Goal: Task Accomplishment & Management: Use online tool/utility

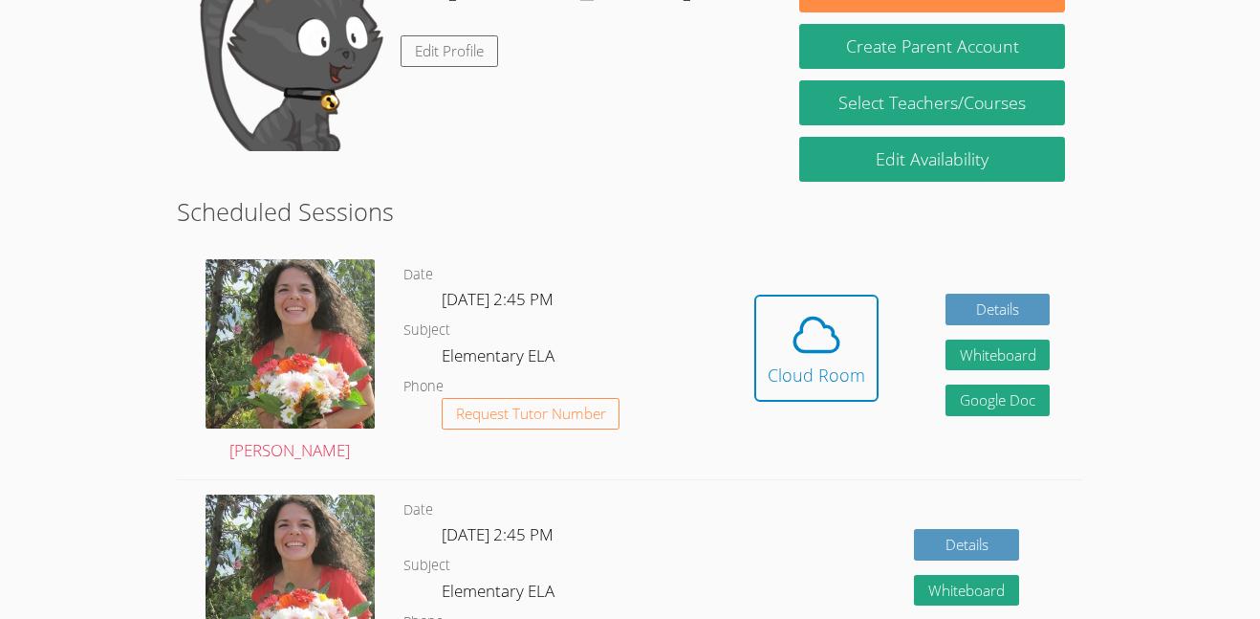
scroll to position [343, 0]
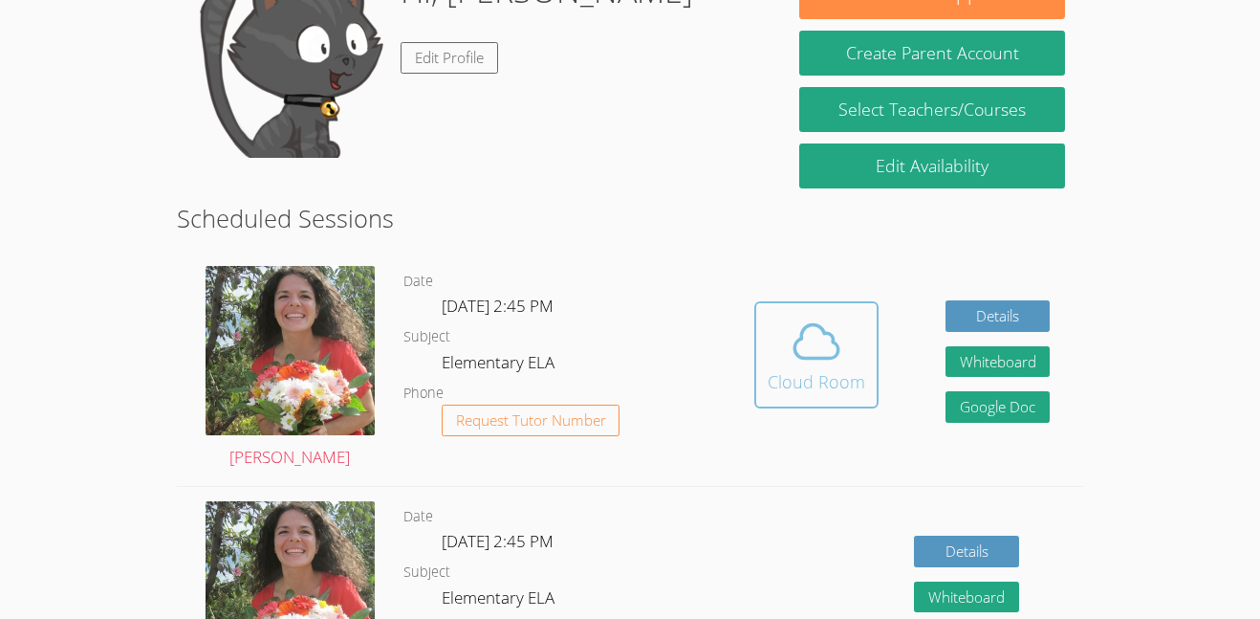
click at [805, 353] on icon at bounding box center [817, 342] width 54 height 54
click at [836, 352] on icon at bounding box center [817, 340] width 44 height 33
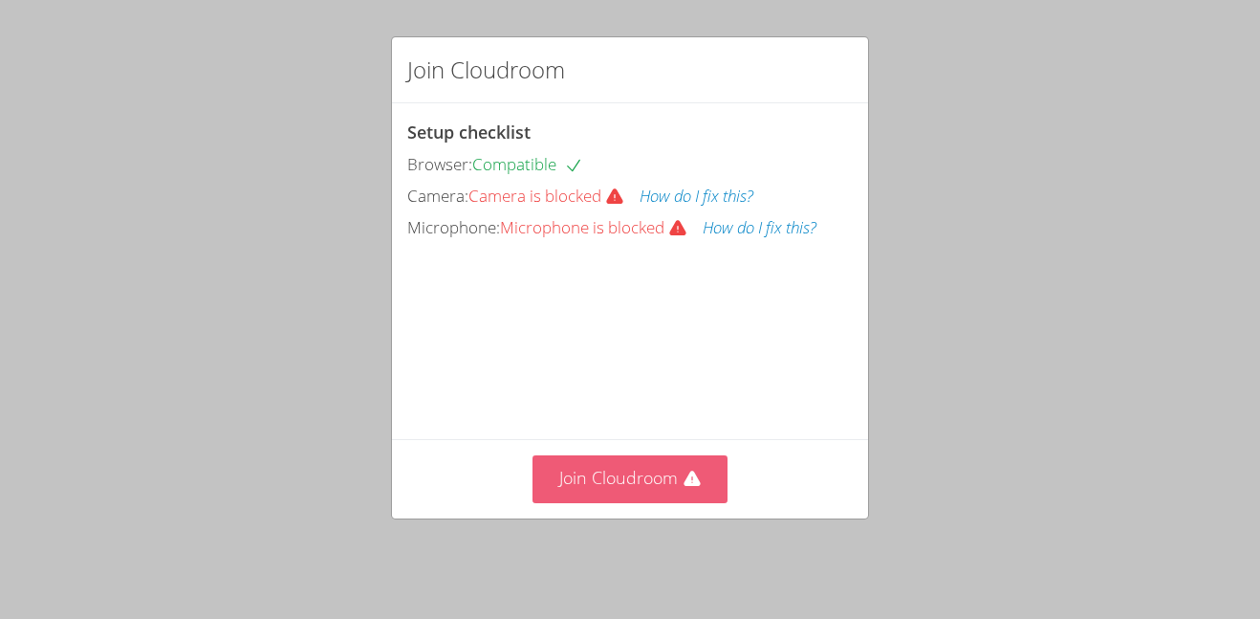
click at [549, 492] on button "Join Cloudroom" at bounding box center [631, 478] width 196 height 47
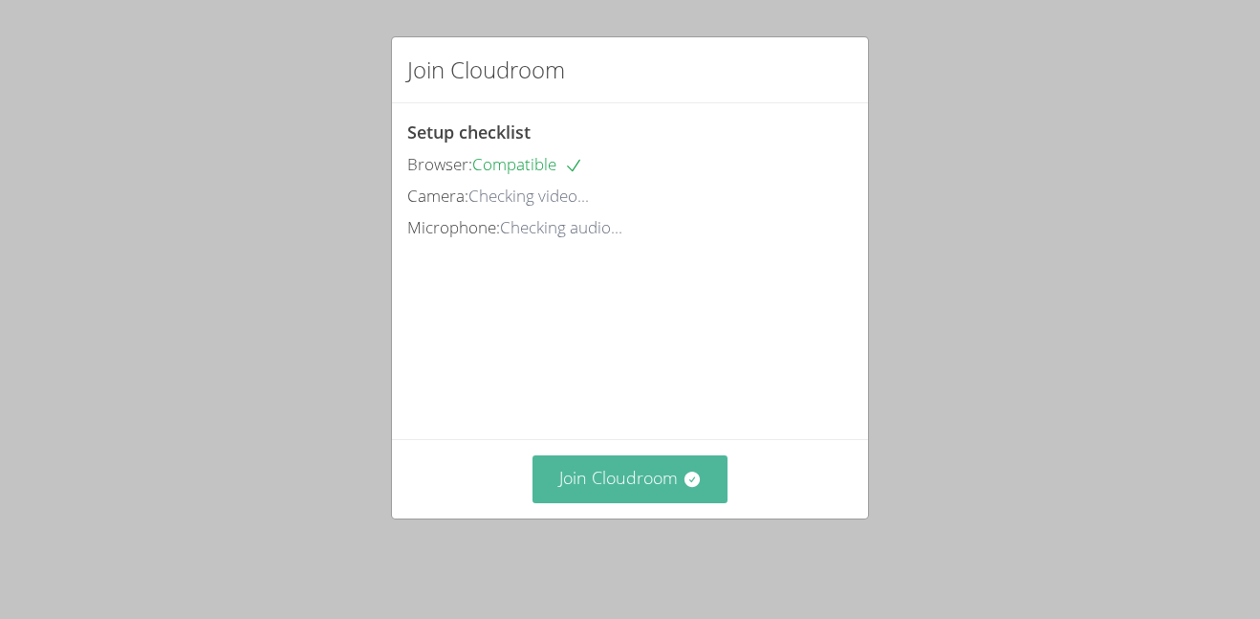
click at [663, 481] on button "Join Cloudroom" at bounding box center [631, 478] width 196 height 47
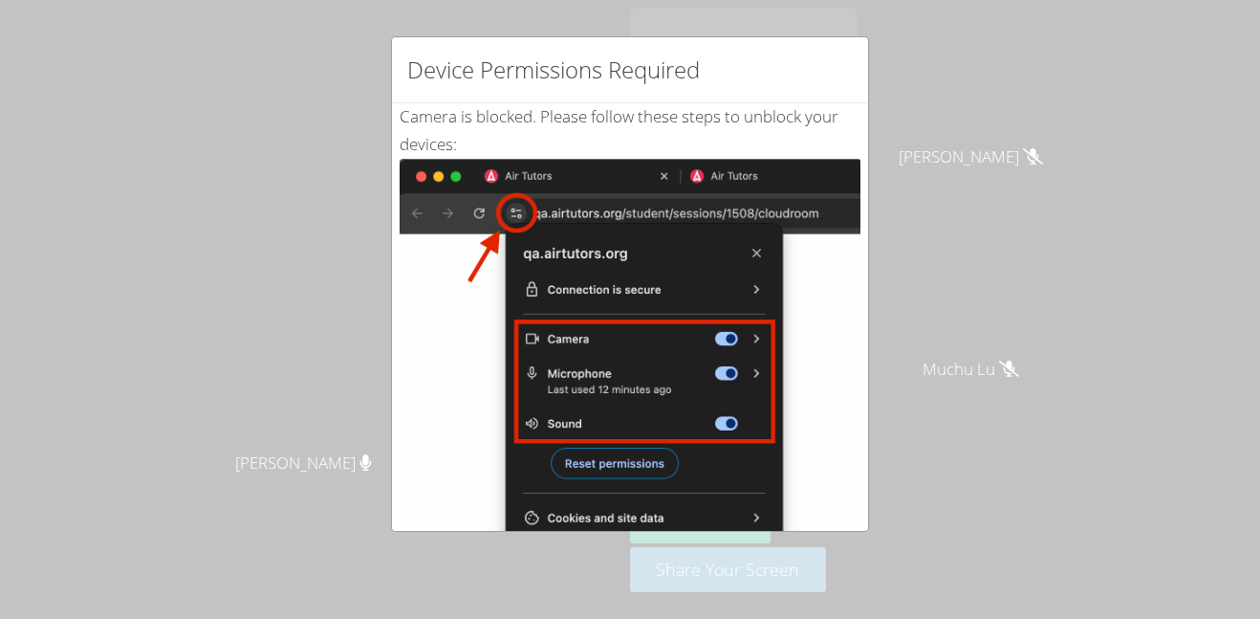
click at [1012, 357] on div "Device Permissions Required Camera is blocked . Please follow these steps to un…" at bounding box center [630, 309] width 1260 height 619
click at [980, 341] on div "Device Permissions Required Camera is blocked . Please follow these steps to un…" at bounding box center [630, 309] width 1260 height 619
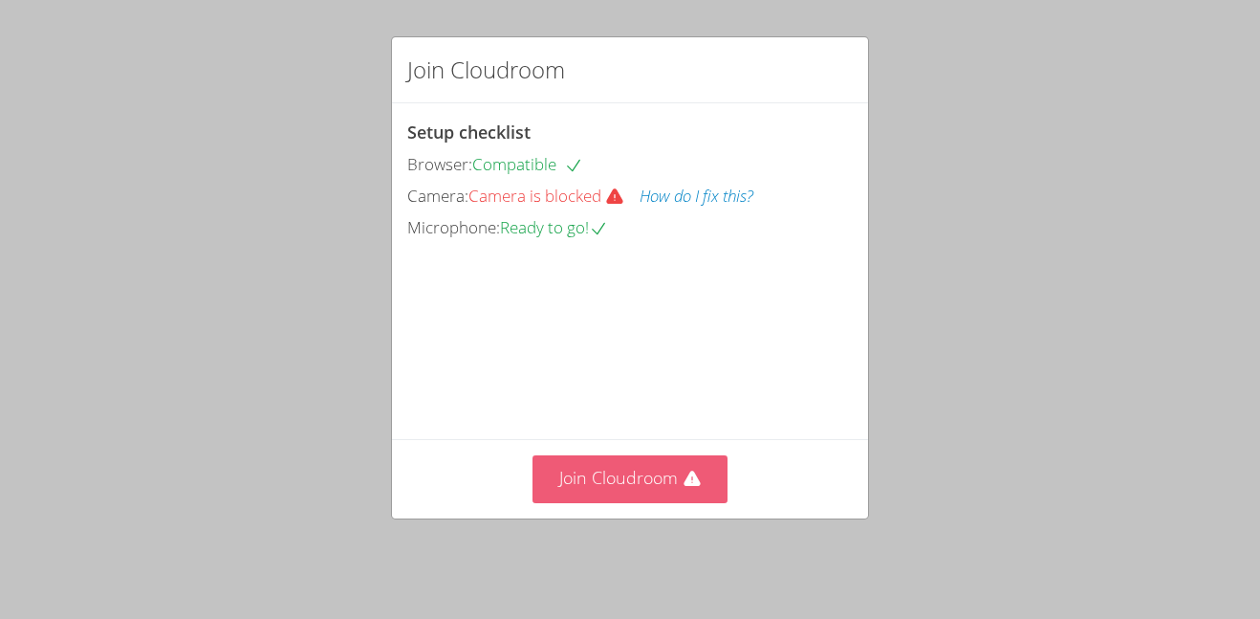
click at [633, 502] on button "Join Cloudroom" at bounding box center [631, 478] width 196 height 47
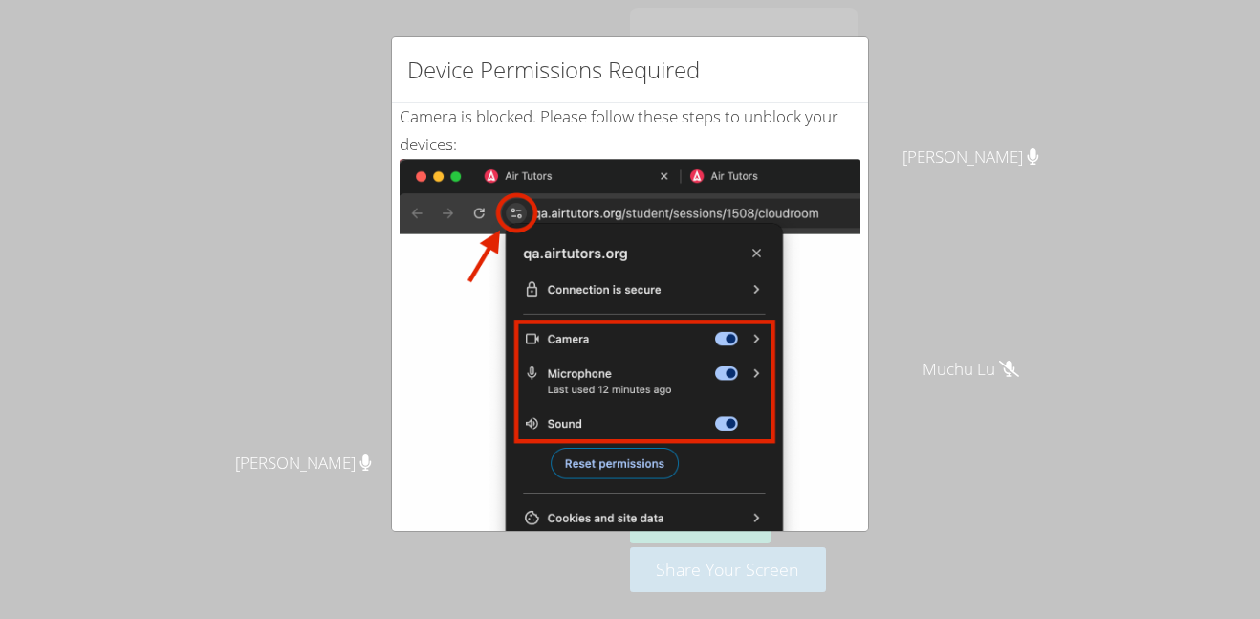
click at [116, 29] on div "Device Permissions Required Camera is blocked . Please follow these steps to un…" at bounding box center [630, 309] width 1260 height 619
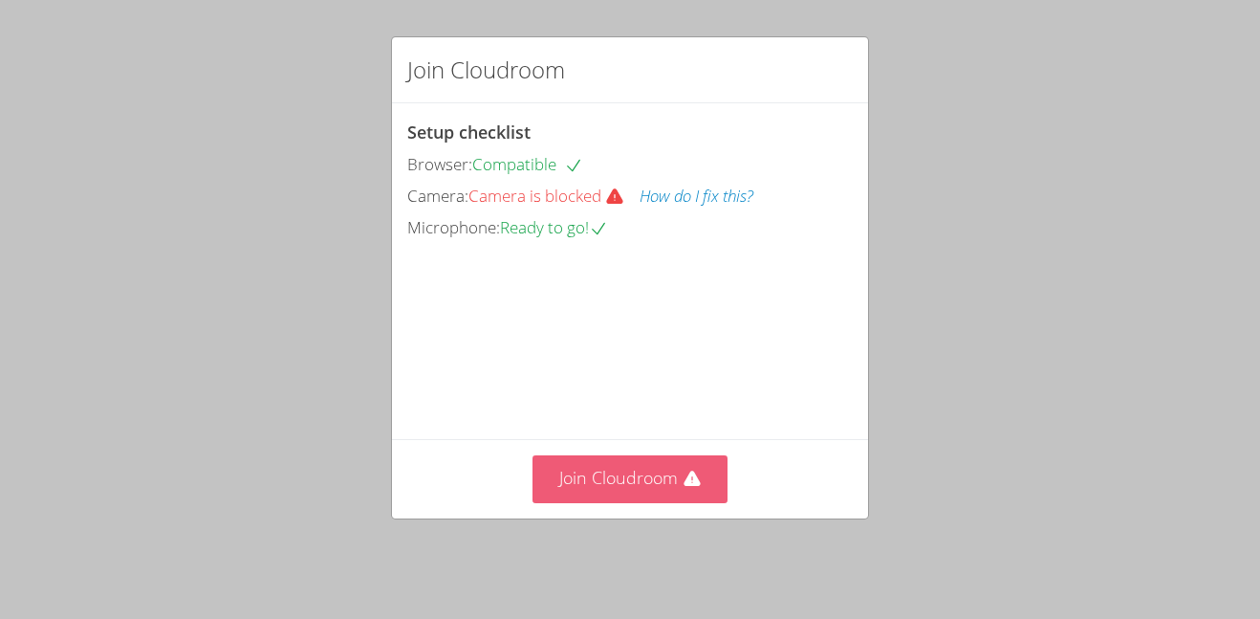
click at [587, 473] on button "Join Cloudroom" at bounding box center [631, 478] width 196 height 47
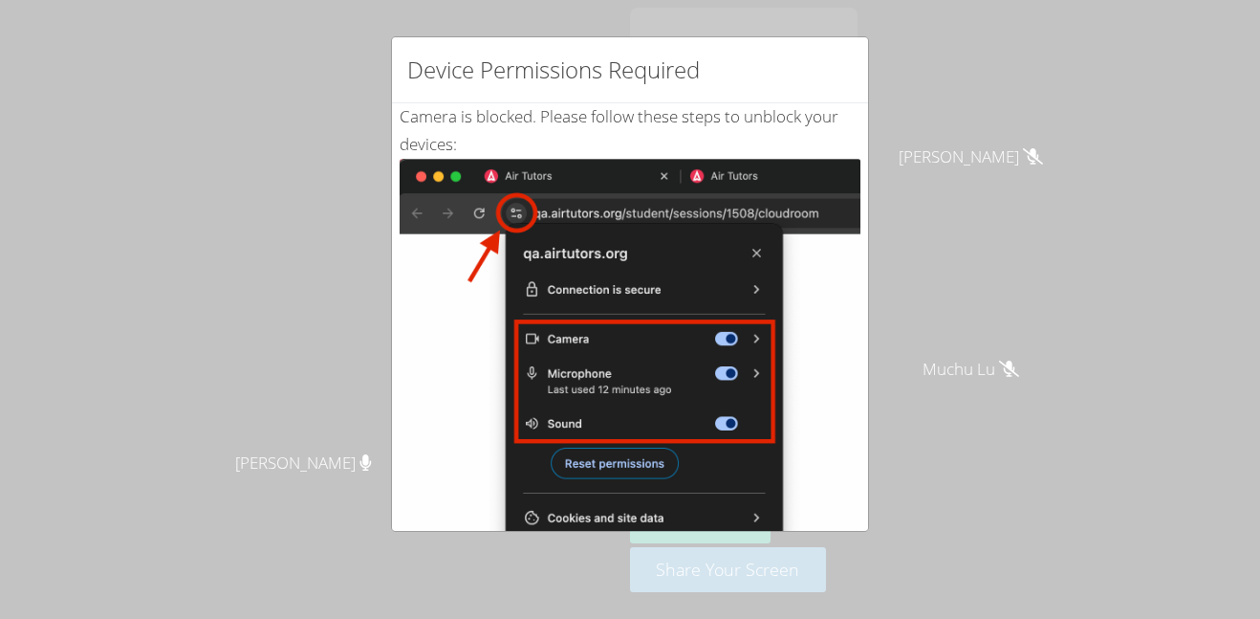
click at [900, 268] on div "Device Permissions Required Camera is blocked . Please follow these steps to un…" at bounding box center [630, 309] width 1260 height 619
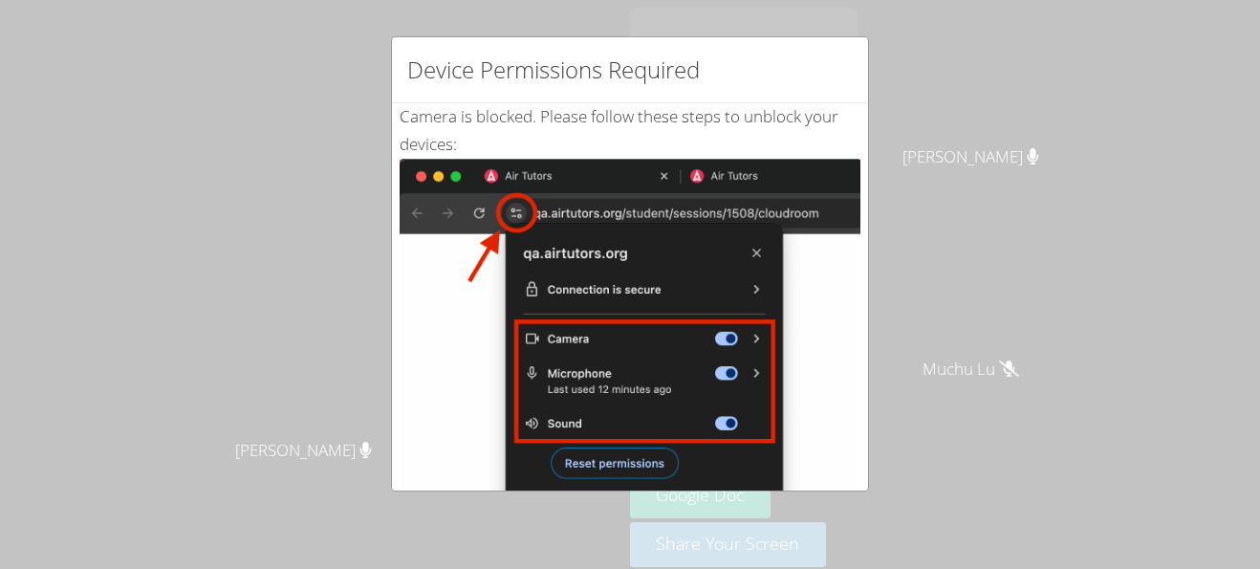
click at [632, 467] on img at bounding box center [630, 375] width 461 height 432
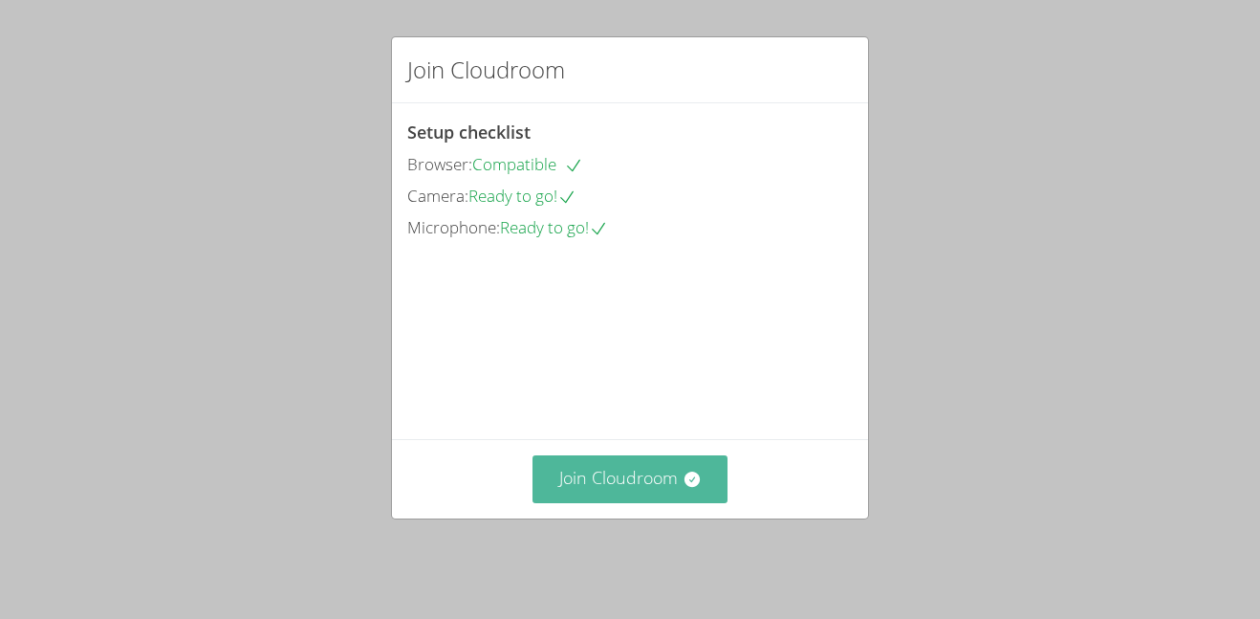
click at [659, 489] on button "Join Cloudroom" at bounding box center [631, 478] width 196 height 47
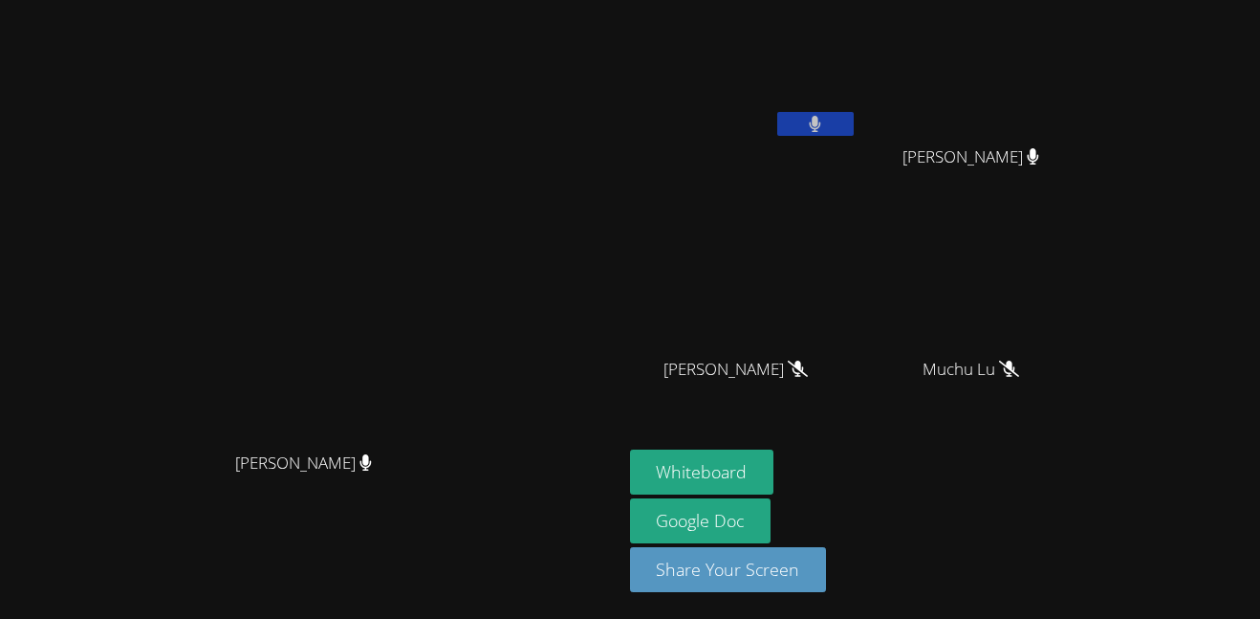
click at [854, 121] on button at bounding box center [815, 124] width 77 height 24
click at [825, 122] on icon at bounding box center [815, 124] width 20 height 16
click at [854, 122] on button at bounding box center [815, 124] width 77 height 24
click at [825, 122] on icon at bounding box center [815, 124] width 20 height 16
click at [854, 122] on button at bounding box center [815, 124] width 77 height 24
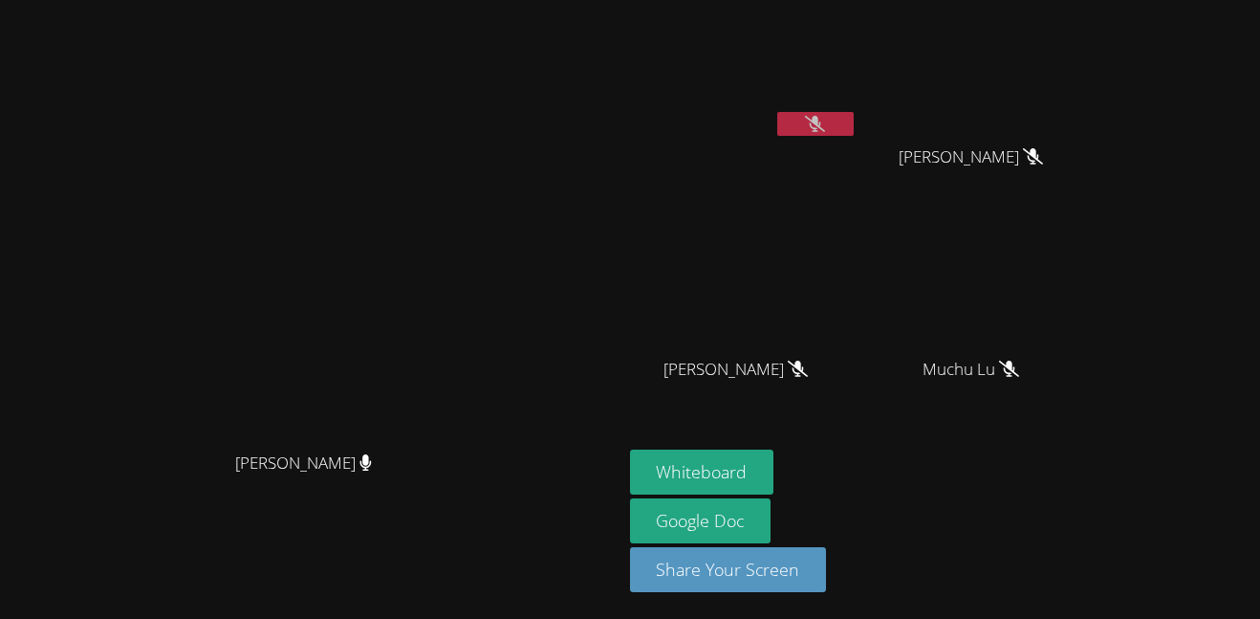
click at [825, 122] on icon at bounding box center [815, 124] width 20 height 16
click at [821, 127] on icon at bounding box center [815, 124] width 11 height 16
click at [825, 128] on icon at bounding box center [815, 124] width 20 height 16
click at [854, 124] on button at bounding box center [815, 124] width 77 height 24
click at [854, 117] on button at bounding box center [815, 124] width 77 height 24
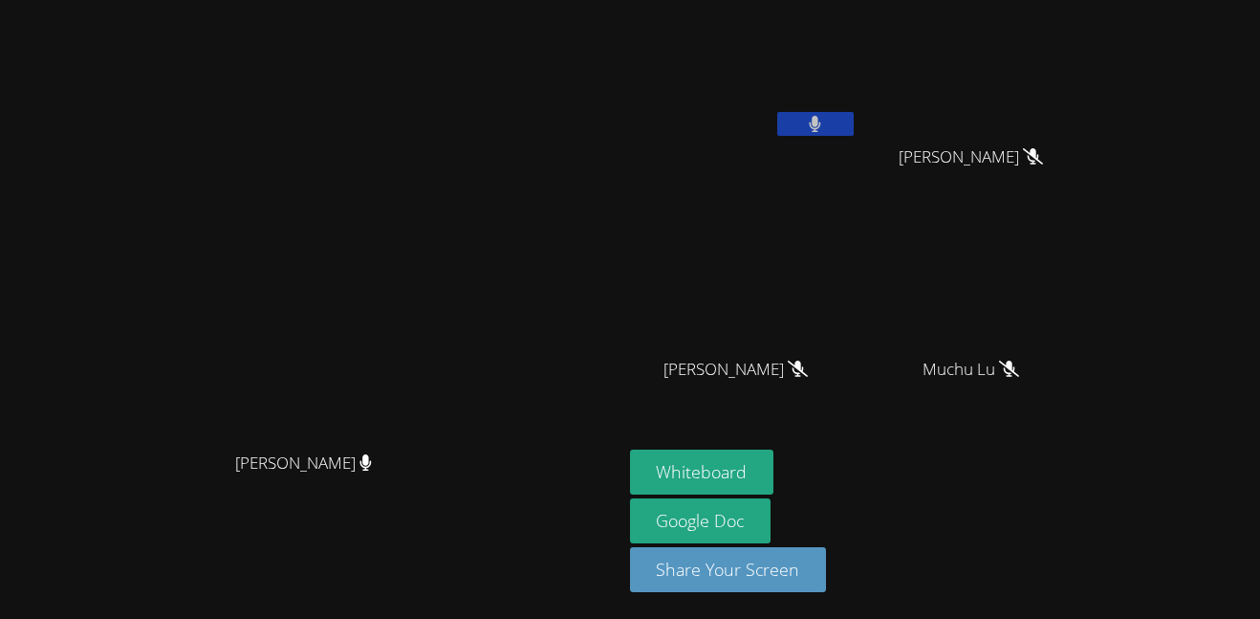
click at [854, 114] on button at bounding box center [815, 124] width 77 height 24
click at [854, 121] on button at bounding box center [815, 124] width 77 height 24
click at [854, 129] on button at bounding box center [815, 124] width 77 height 24
click at [825, 122] on icon at bounding box center [815, 124] width 20 height 16
click at [854, 129] on button at bounding box center [815, 124] width 77 height 24
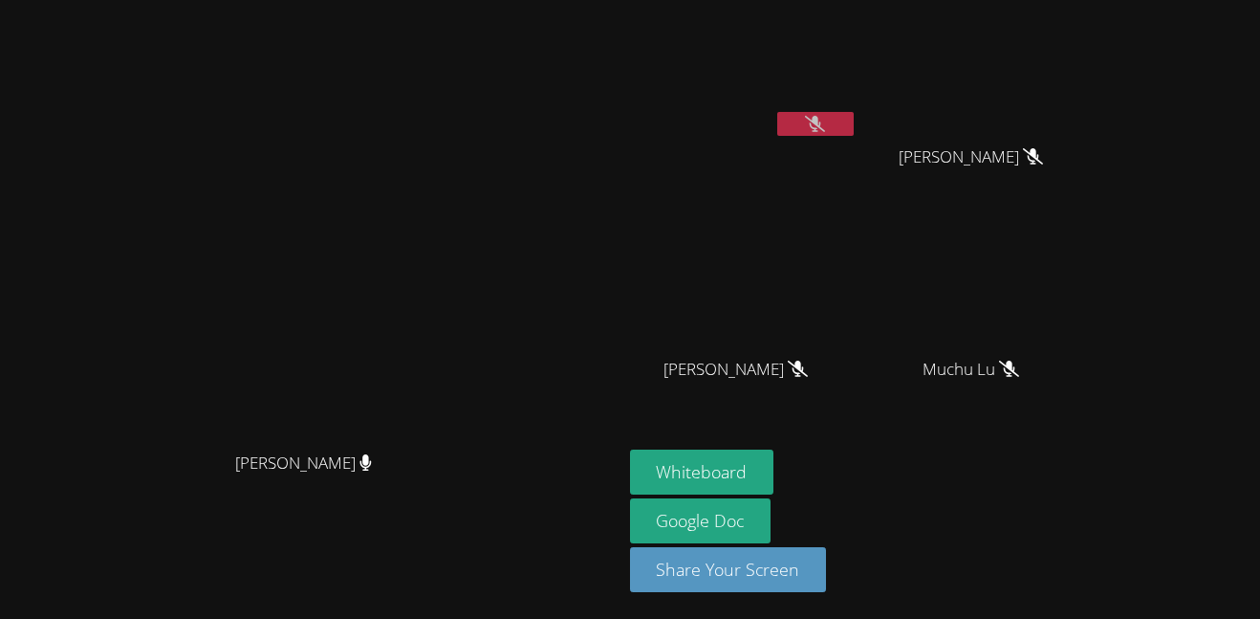
click at [854, 129] on button at bounding box center [815, 124] width 77 height 24
click at [854, 132] on button at bounding box center [815, 124] width 77 height 24
click at [821, 125] on icon at bounding box center [815, 124] width 11 height 16
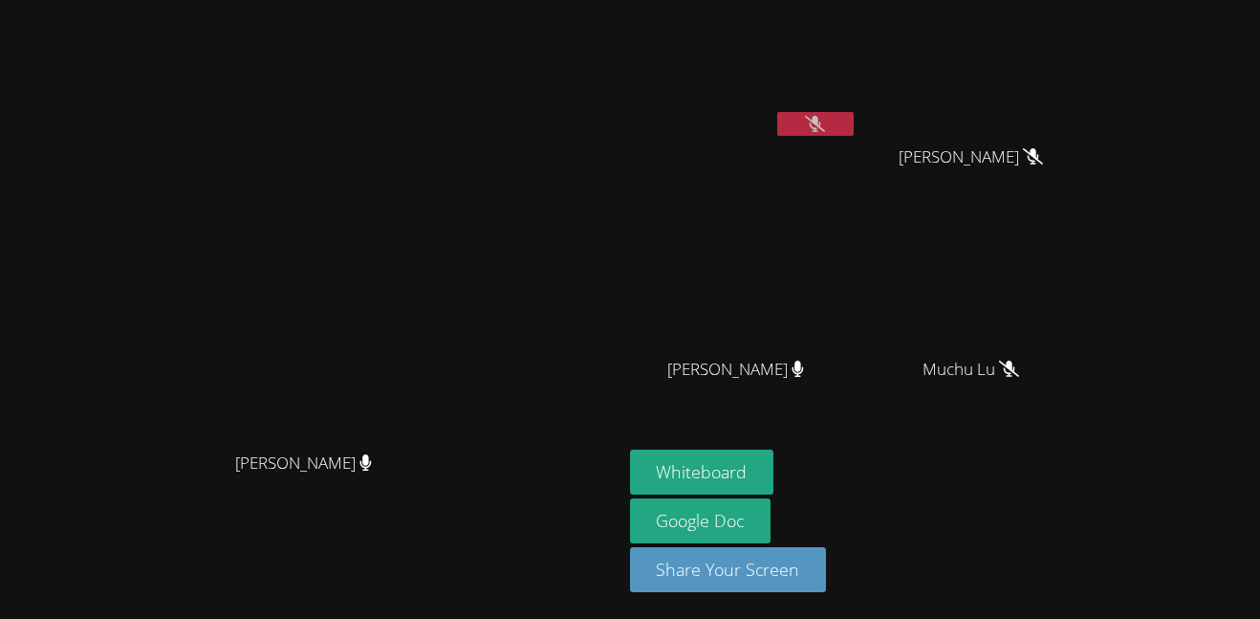
click at [825, 125] on icon at bounding box center [815, 124] width 20 height 16
click at [821, 126] on icon at bounding box center [815, 124] width 11 height 16
click at [825, 126] on icon at bounding box center [815, 124] width 20 height 16
click at [821, 121] on icon at bounding box center [815, 124] width 12 height 16
click at [825, 121] on icon at bounding box center [815, 124] width 20 height 16
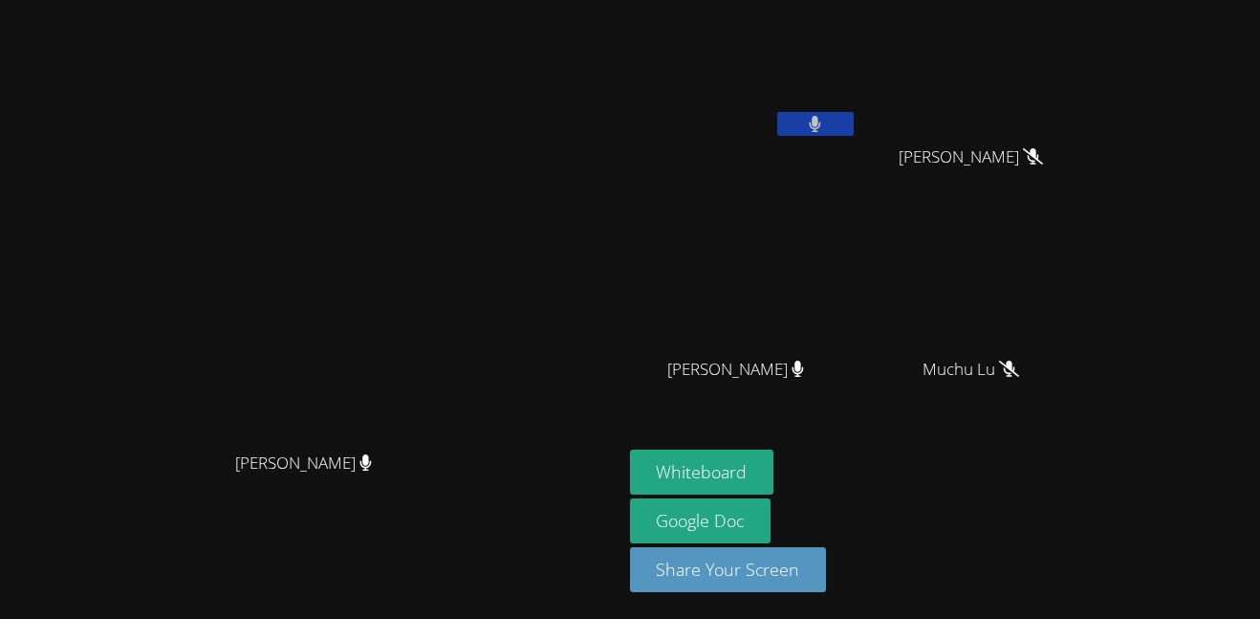
click at [821, 126] on icon at bounding box center [815, 124] width 12 height 16
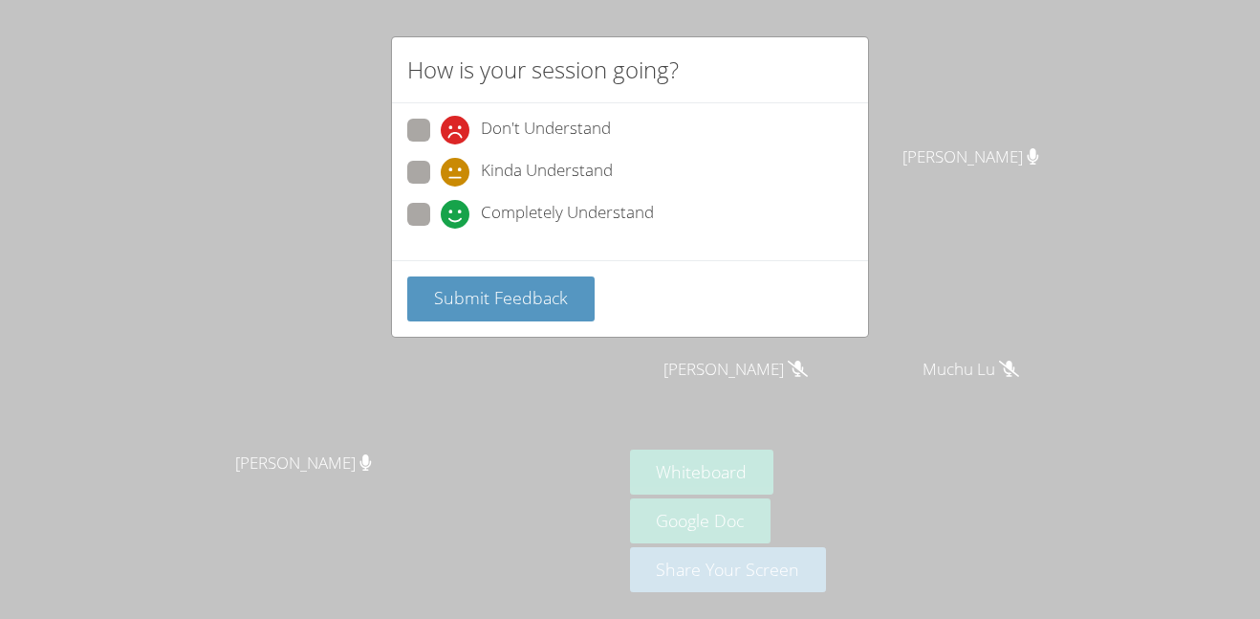
click at [441, 229] on span at bounding box center [441, 229] width 0 height 0
click at [441, 217] on input "Completely Understand" at bounding box center [449, 211] width 16 height 16
radio input "true"
click at [473, 316] on button "Submit Feedback" at bounding box center [500, 298] width 187 height 45
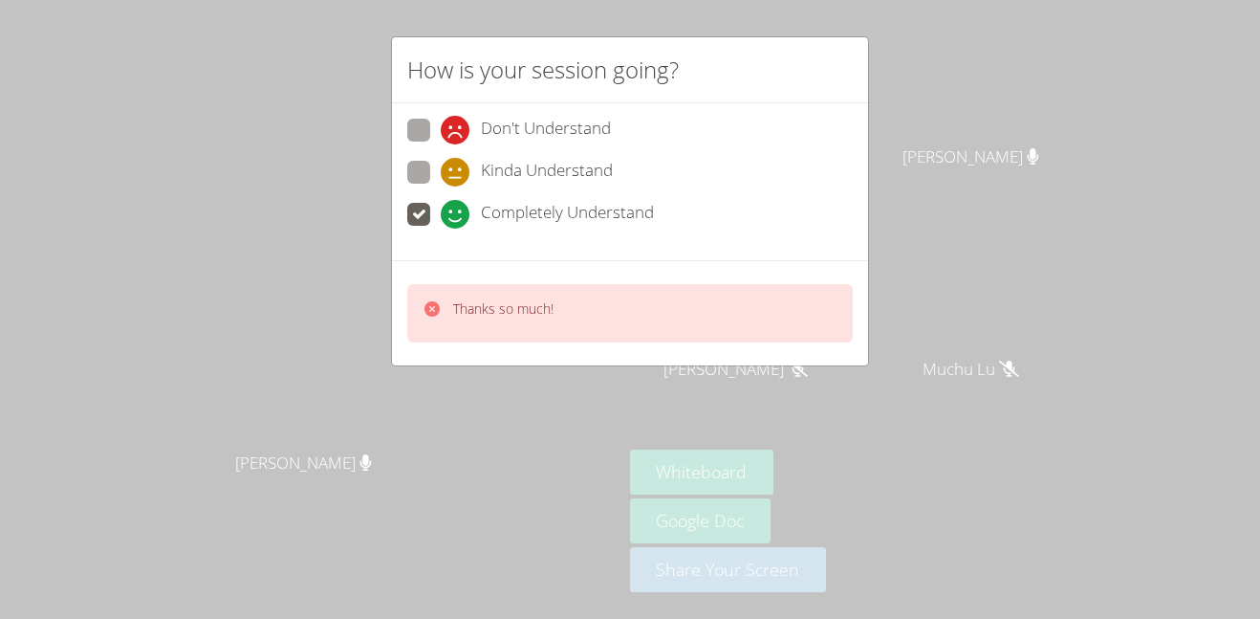
click at [473, 316] on p "Thanks so much!" at bounding box center [503, 308] width 100 height 19
click at [559, 362] on div "Thanks so much!" at bounding box center [630, 312] width 476 height 105
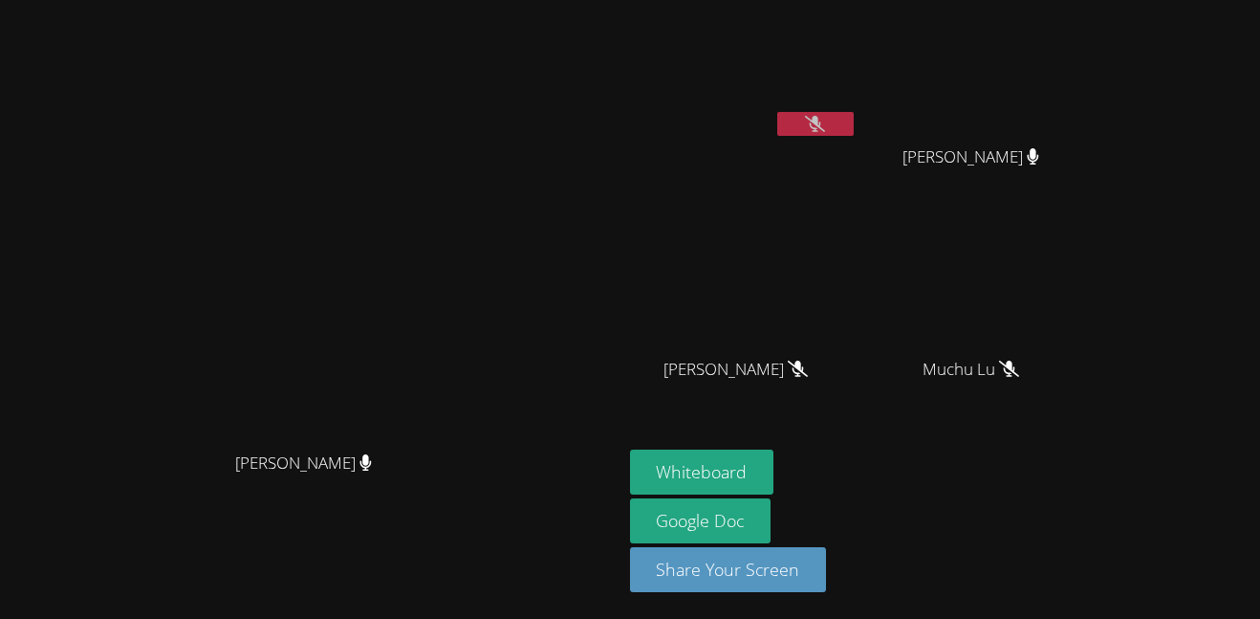
click at [454, 134] on video at bounding box center [310, 270] width 287 height 341
click at [854, 130] on button at bounding box center [815, 124] width 77 height 24
click at [854, 131] on button at bounding box center [815, 124] width 77 height 24
click at [854, 127] on button at bounding box center [815, 124] width 77 height 24
click at [854, 118] on button at bounding box center [815, 124] width 77 height 24
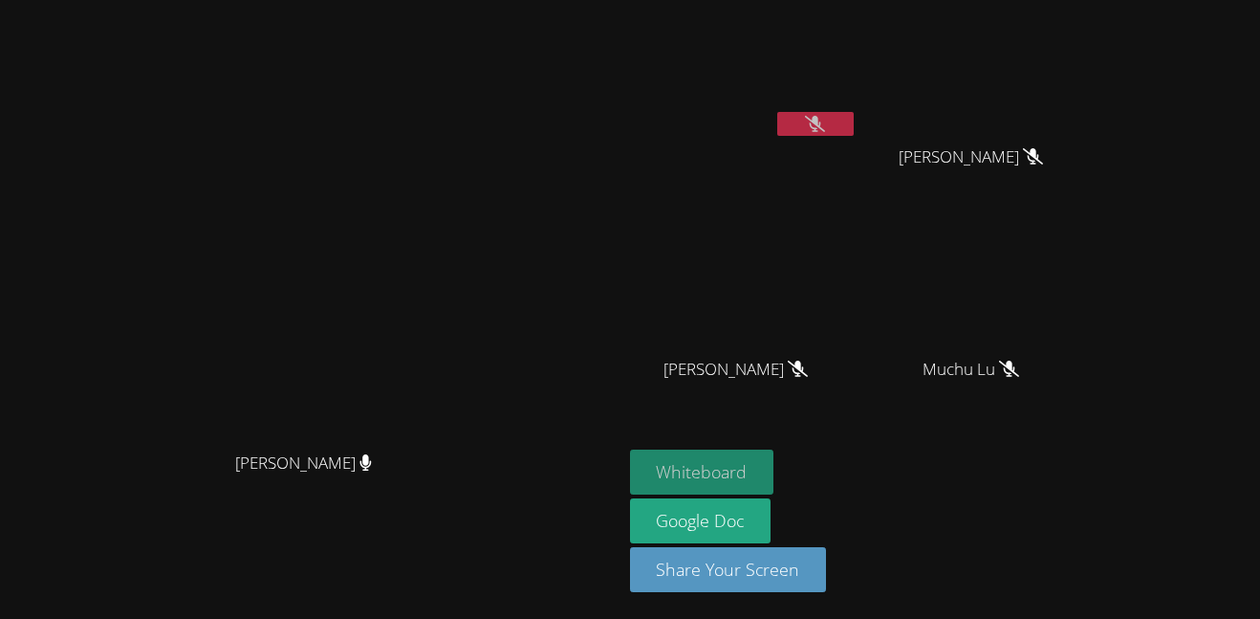
click at [775, 475] on button "Whiteboard" at bounding box center [702, 471] width 144 height 45
click at [854, 116] on button at bounding box center [815, 124] width 77 height 24
click at [854, 115] on button at bounding box center [815, 124] width 77 height 24
click at [825, 126] on icon at bounding box center [815, 124] width 20 height 16
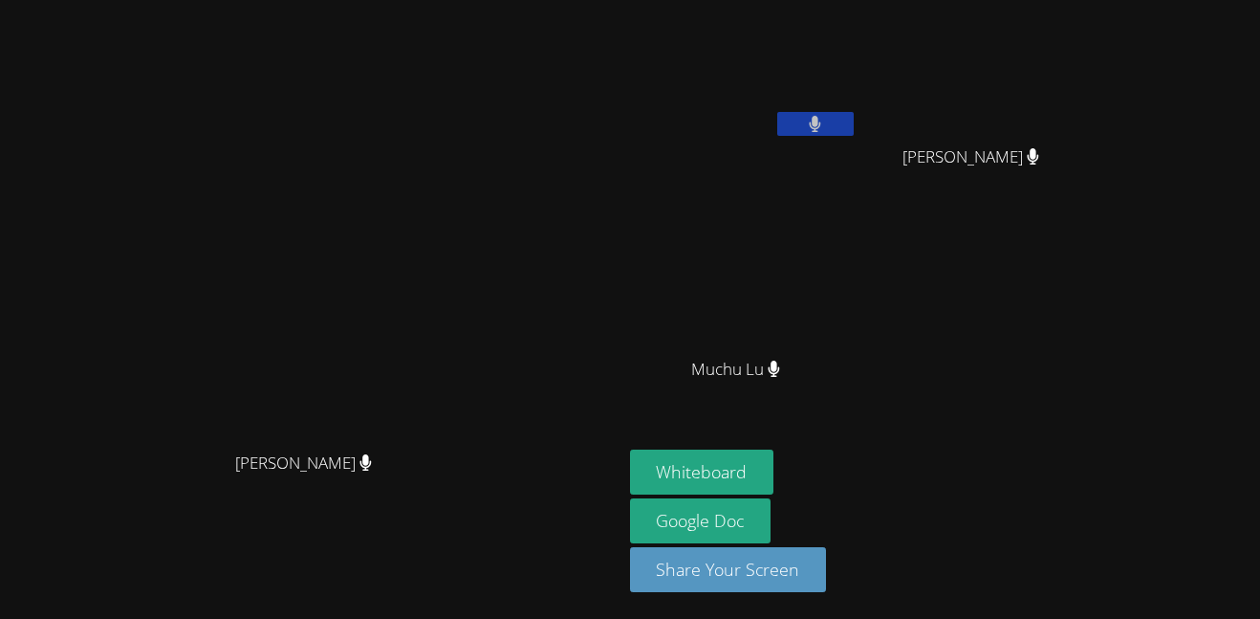
click at [821, 126] on icon at bounding box center [815, 124] width 12 height 16
